Goal: Check status: Check status

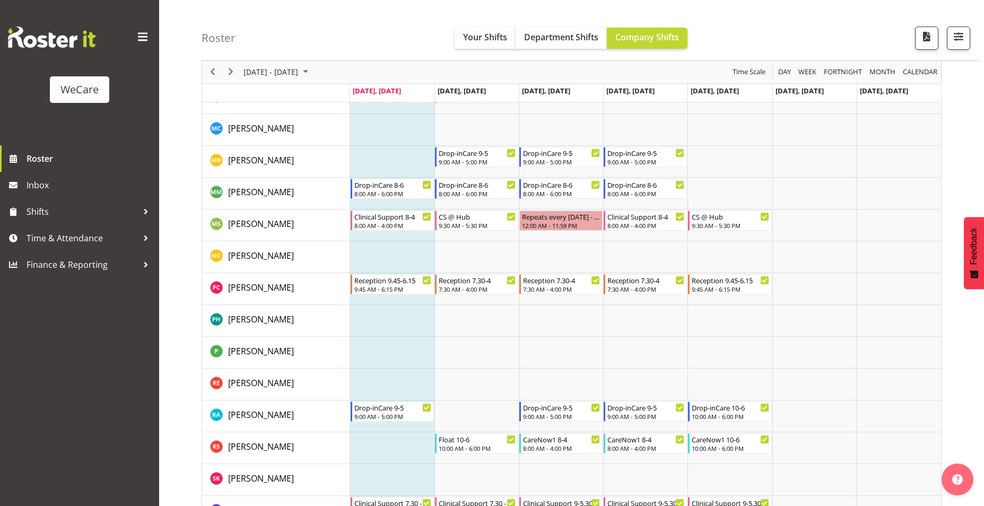
scroll to position [3823, 0]
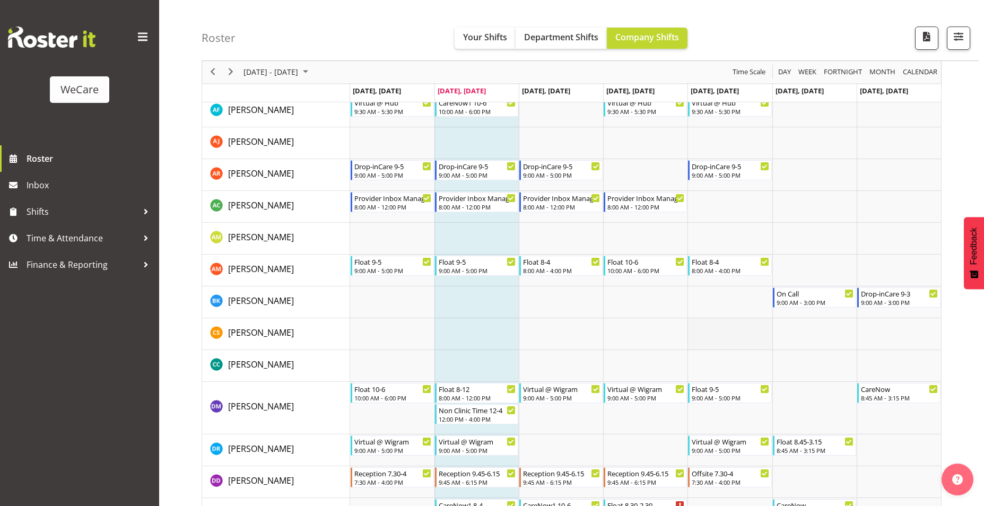
scroll to position [2972, 0]
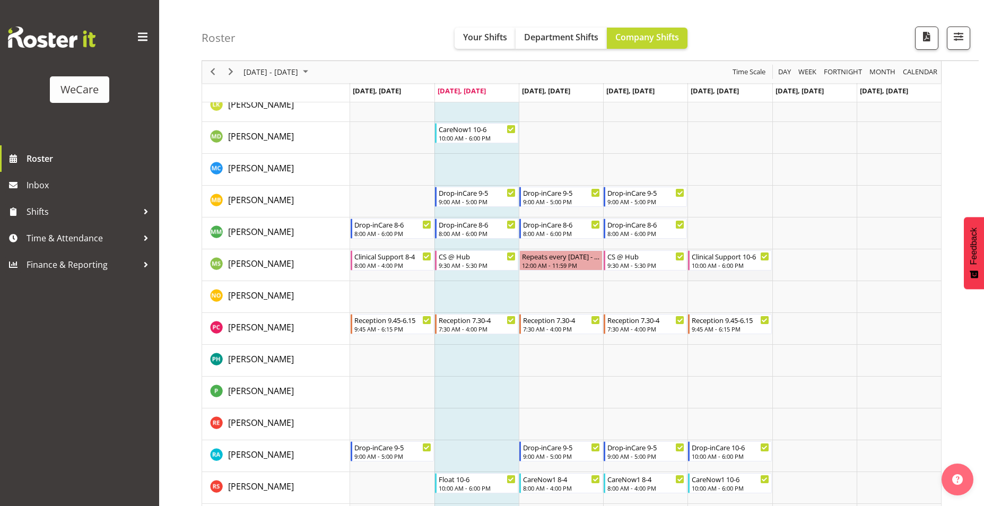
scroll to position [3715, 0]
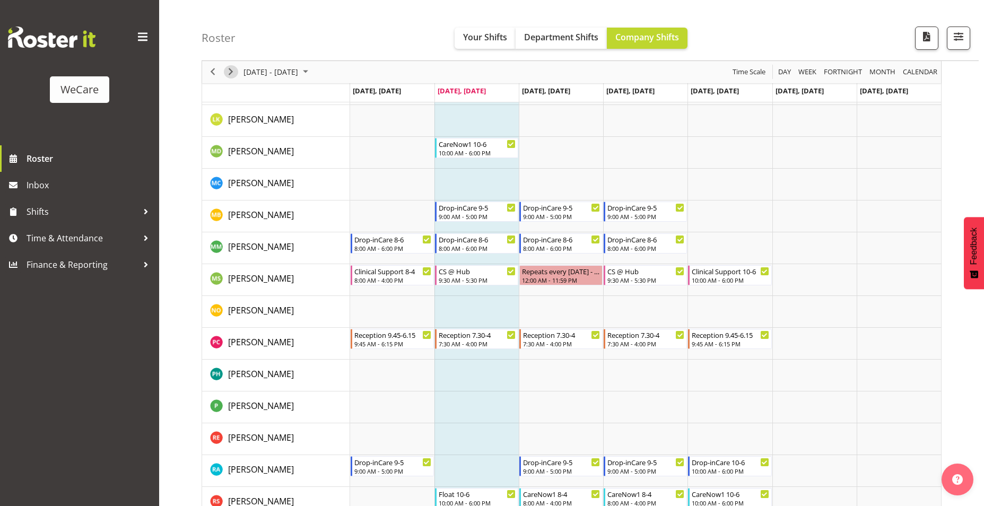
click at [230, 73] on span "Next" at bounding box center [230, 72] width 13 height 13
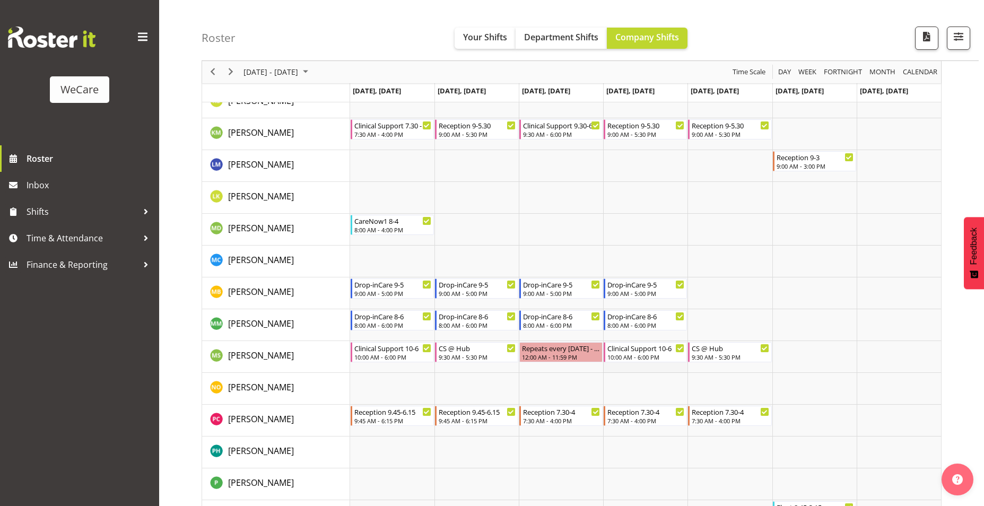
scroll to position [3662, 0]
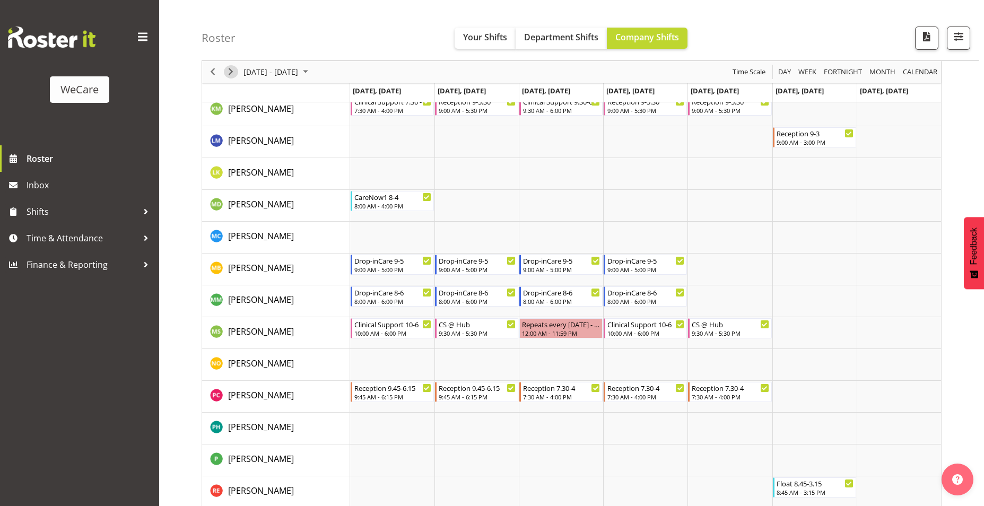
click at [231, 70] on span "Next" at bounding box center [230, 72] width 13 height 13
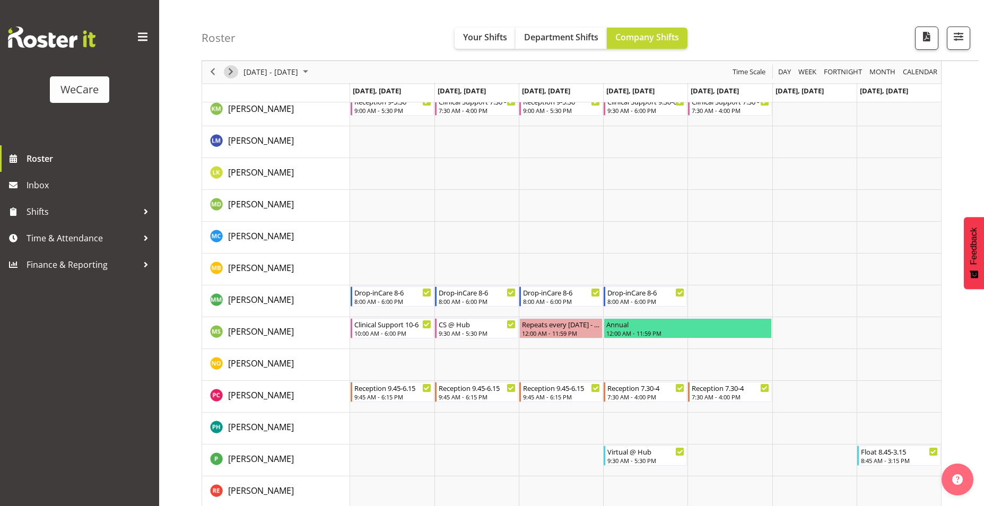
click at [233, 74] on span "Next" at bounding box center [230, 72] width 13 height 13
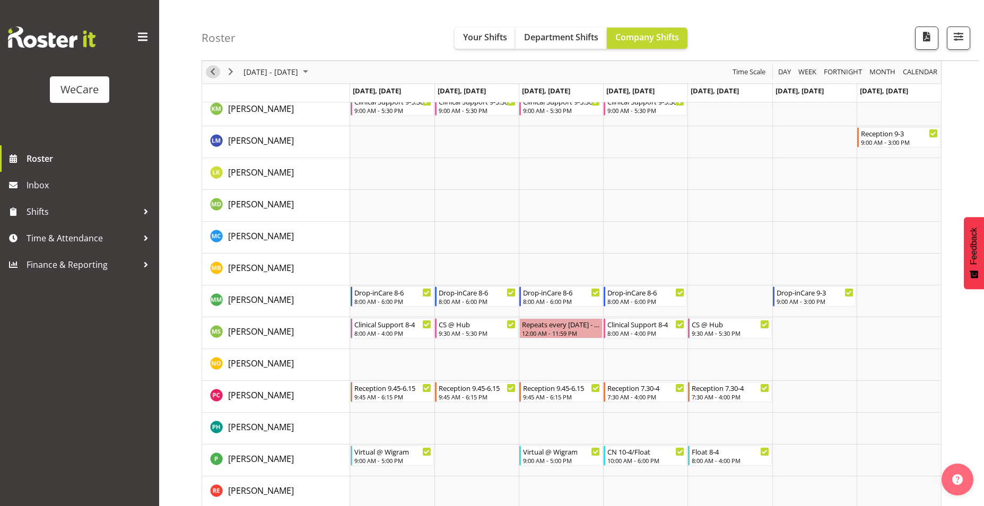
click at [211, 75] on span "Previous" at bounding box center [212, 72] width 13 height 13
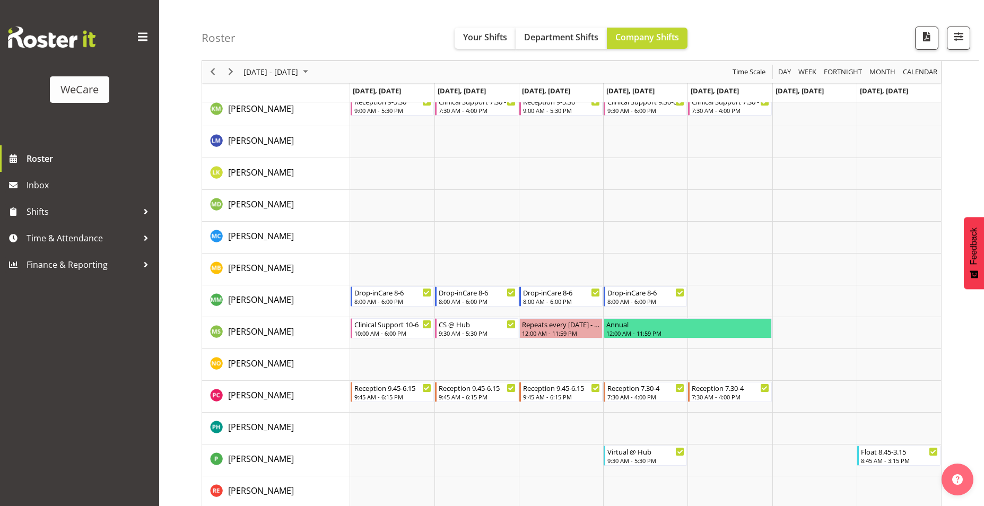
click at [210, 75] on span "Previous" at bounding box center [212, 72] width 13 height 13
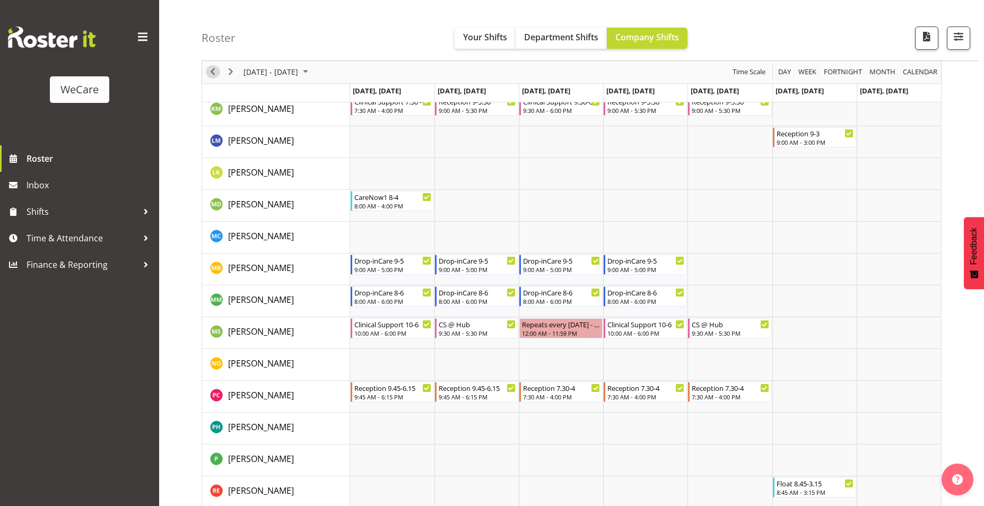
click at [215, 70] on span "Previous" at bounding box center [212, 72] width 13 height 13
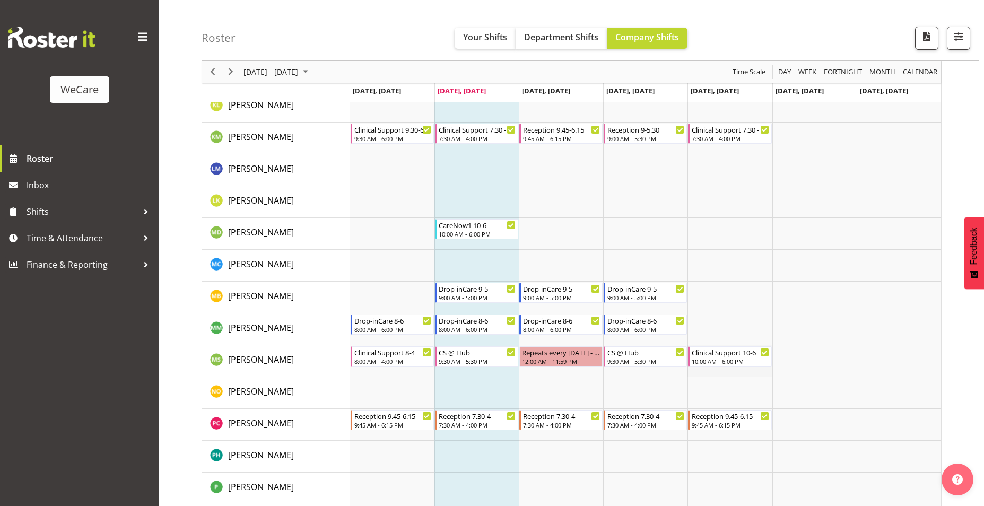
scroll to position [3609, 0]
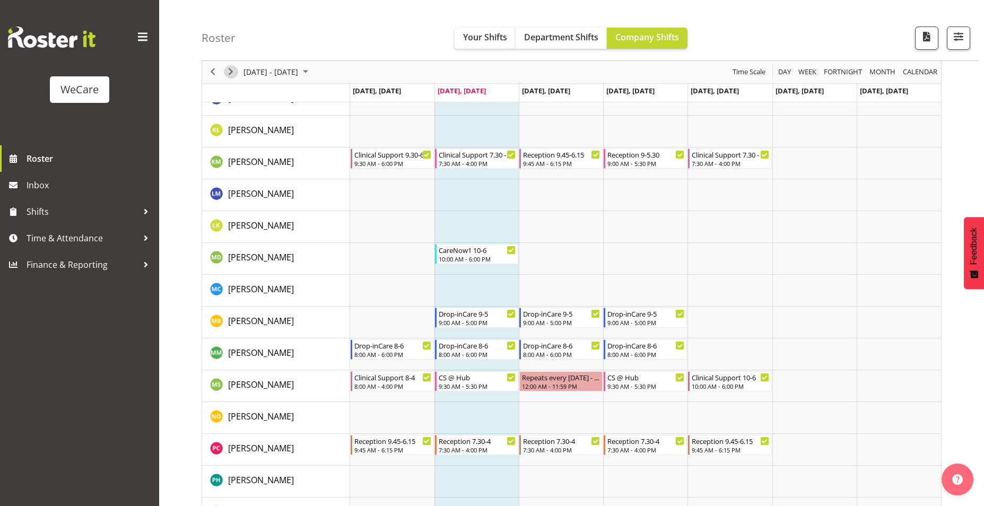
click at [235, 71] on span "Next" at bounding box center [230, 72] width 13 height 13
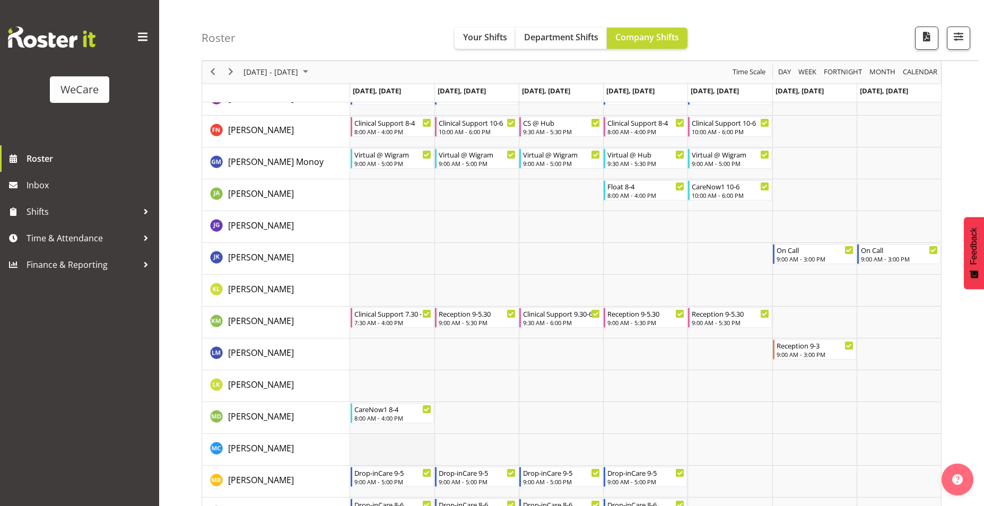
scroll to position [3397, 0]
